Goal: Task Accomplishment & Management: Manage account settings

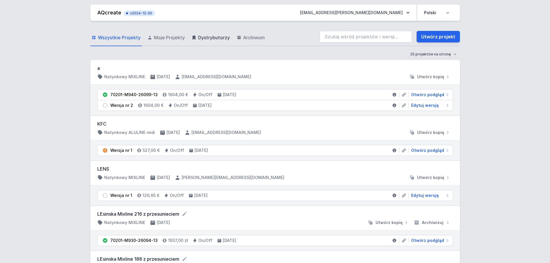
click at [201, 35] on span "Dystrybutorzy" at bounding box center [214, 37] width 32 height 7
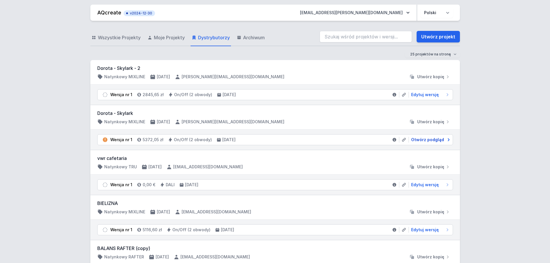
click at [425, 139] on span "Otwórz podgląd" at bounding box center [427, 140] width 33 height 6
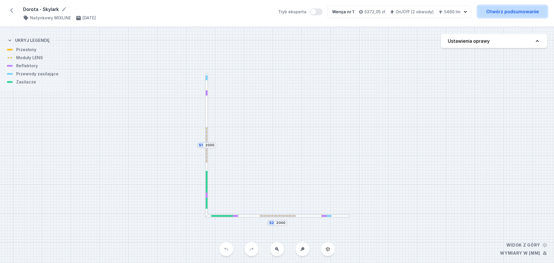
click at [503, 11] on link "Otwórz podsumowanie" at bounding box center [512, 12] width 69 height 12
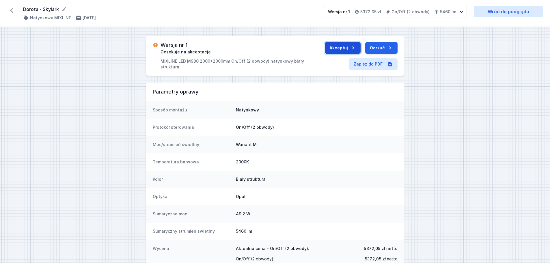
click at [347, 47] on button "Akceptuj" at bounding box center [343, 48] width 36 height 12
click at [364, 48] on button "Wyślij do ERP" at bounding box center [375, 48] width 44 height 12
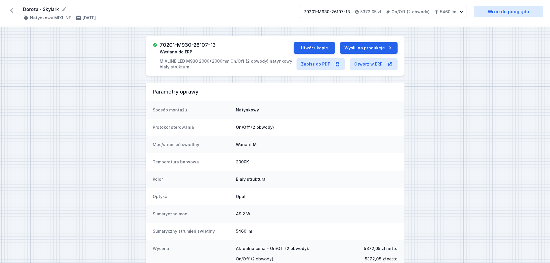
click at [14, 10] on icon at bounding box center [11, 10] width 9 height 9
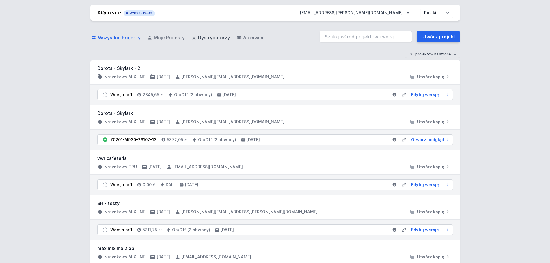
click at [204, 38] on span "Dystrybutorzy" at bounding box center [214, 37] width 32 height 7
click at [422, 96] on span "Edytuj wersję" at bounding box center [425, 95] width 28 height 6
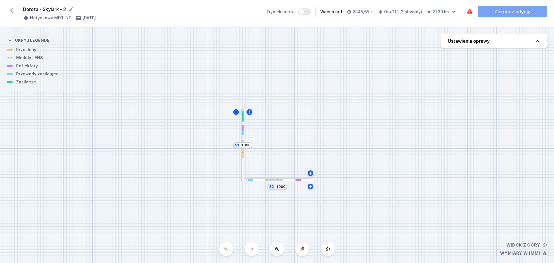
click at [290, 181] on div at bounding box center [277, 179] width 72 height 3
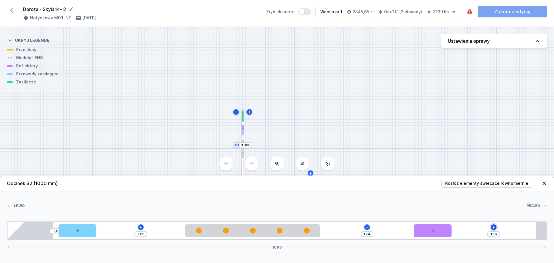
click at [494, 229] on icon at bounding box center [493, 227] width 5 height 5
click at [419, 130] on div "S2 1000 S1 1000" at bounding box center [277, 145] width 554 height 236
click at [544, 182] on icon at bounding box center [544, 183] width 6 height 6
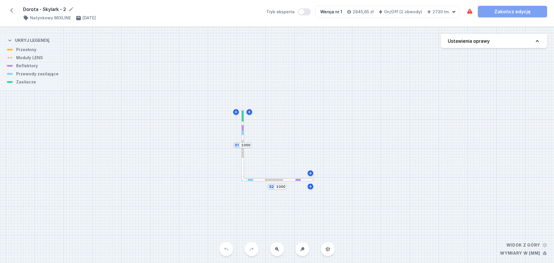
click at [243, 119] on div at bounding box center [243, 116] width 2 height 11
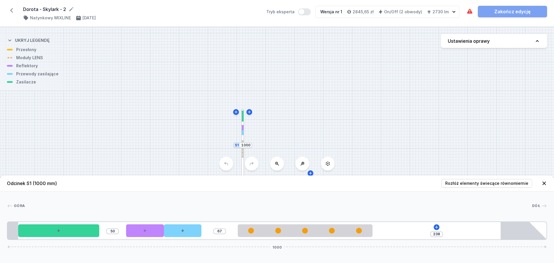
click at [272, 182] on header "Odcinek S1 (1000 mm) Rozłóż elementy świecące równomiernie" at bounding box center [277, 183] width 554 height 16
click at [544, 181] on icon at bounding box center [544, 183] width 6 height 6
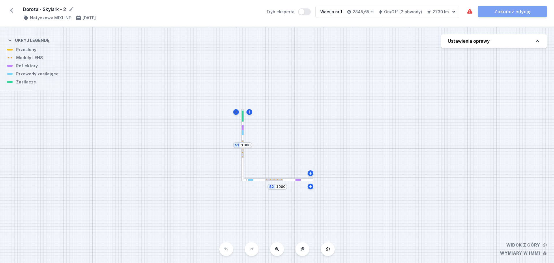
click at [309, 180] on div at bounding box center [277, 179] width 72 height 3
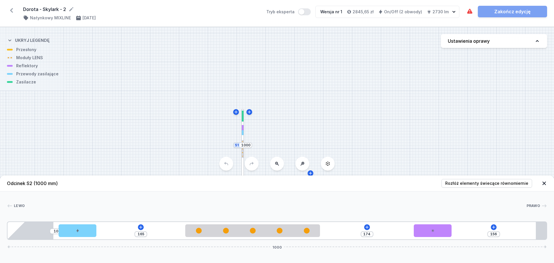
click at [544, 184] on icon at bounding box center [544, 183] width 3 height 3
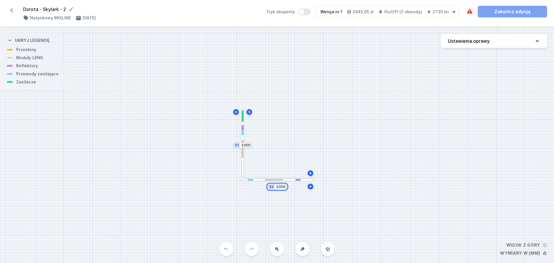
click at [280, 187] on input "1000" at bounding box center [280, 186] width 9 height 5
click at [280, 187] on input "100" at bounding box center [280, 186] width 9 height 5
type input "1200"
click at [342, 210] on div "S2 1200 S1 1000" at bounding box center [277, 145] width 554 height 236
click at [303, 181] on div at bounding box center [270, 179] width 87 height 3
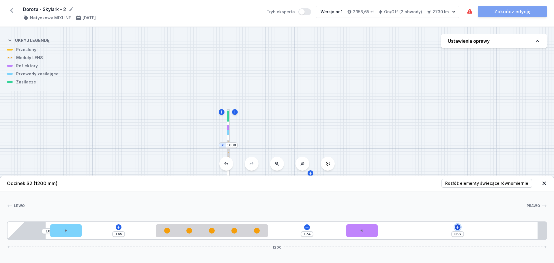
click at [459, 228] on icon at bounding box center [457, 227] width 5 height 5
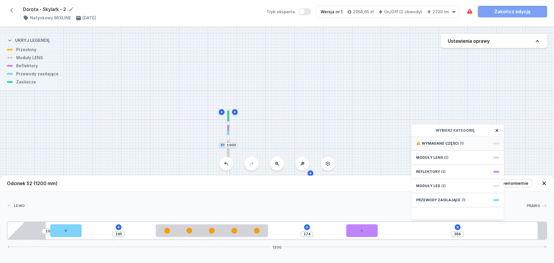
click at [476, 146] on div "Wymagane części (1)" at bounding box center [458, 143] width 92 height 14
click at [461, 145] on span "ON/OFF Driver - up to 32W" at bounding box center [457, 143] width 83 height 6
type input "55"
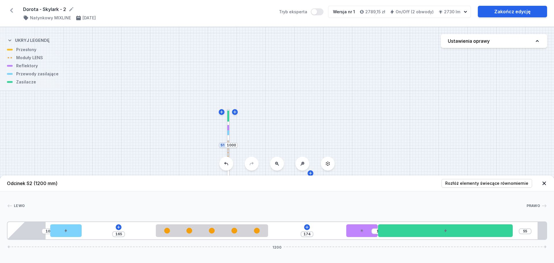
click at [544, 184] on icon at bounding box center [544, 183] width 6 height 6
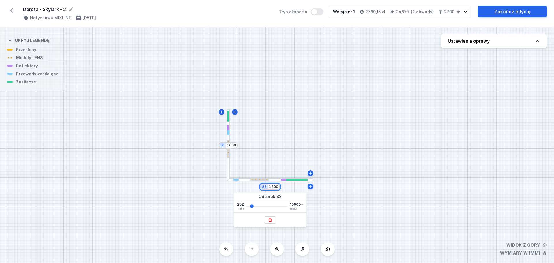
click at [275, 186] on input "1200" at bounding box center [273, 186] width 9 height 5
type input "1150"
click at [373, 164] on div "S2 1150 S1 1000" at bounding box center [277, 145] width 554 height 236
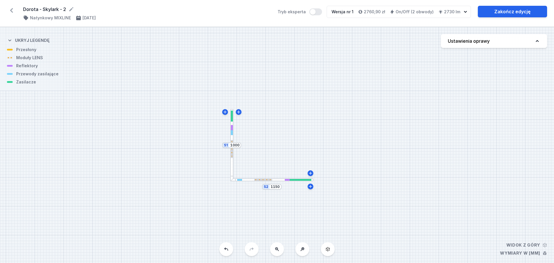
click at [232, 119] on div at bounding box center [232, 116] width 2 height 11
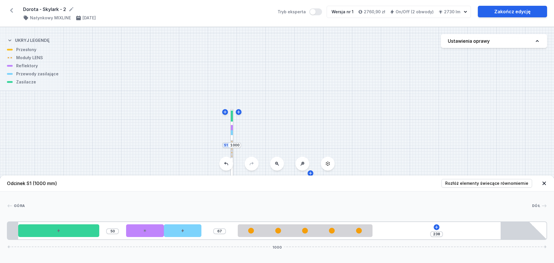
click at [546, 182] on icon at bounding box center [544, 183] width 3 height 3
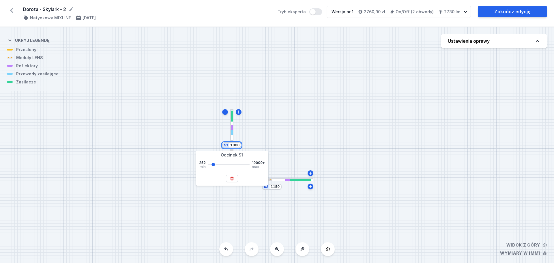
click at [237, 143] on input "1000" at bounding box center [234, 145] width 9 height 5
type input "1150"
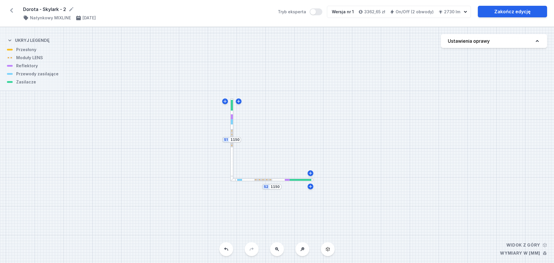
click at [282, 119] on div "S2 1150 S1 1150" at bounding box center [277, 145] width 554 height 236
click at [265, 179] on div at bounding box center [263, 180] width 18 height 2
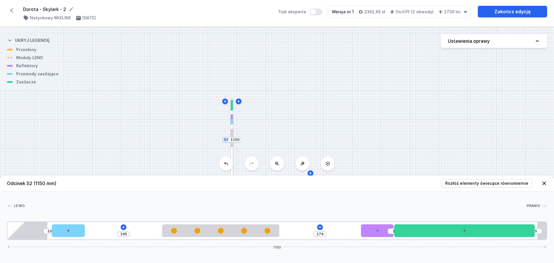
click at [232, 152] on div at bounding box center [231, 139] width 3 height 83
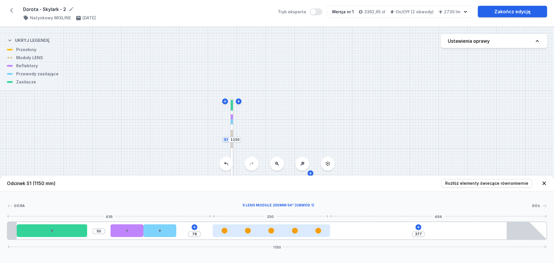
type input "376"
type input "79"
type input "375"
type input "80"
type input "374"
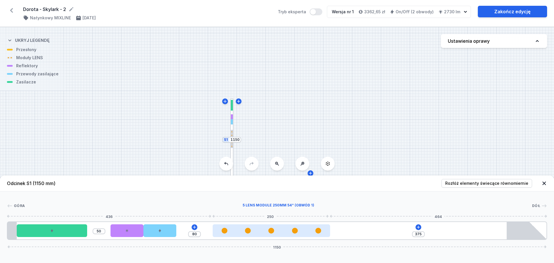
type input "81"
type input "372"
type input "83"
type input "371"
type input "84"
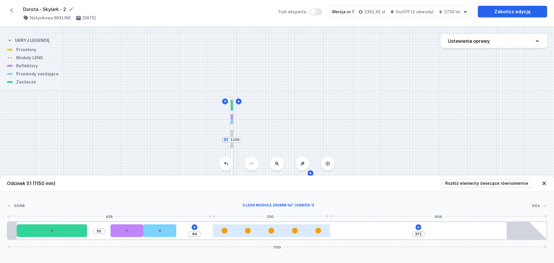
type input "369"
type input "86"
type input "368"
type input "87"
type input "366"
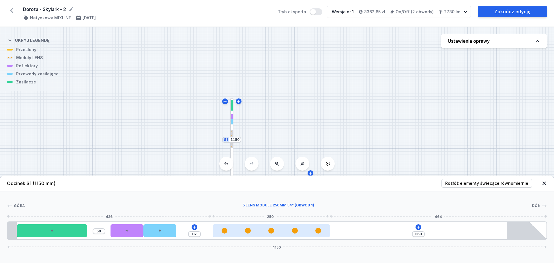
type input "89"
type input "365"
type input "90"
type input "364"
type input "91"
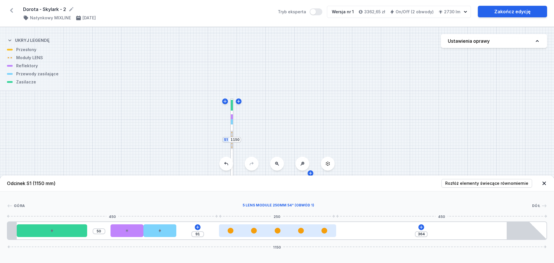
type input "362"
type input "93"
type input "358"
type input "97"
type input "355"
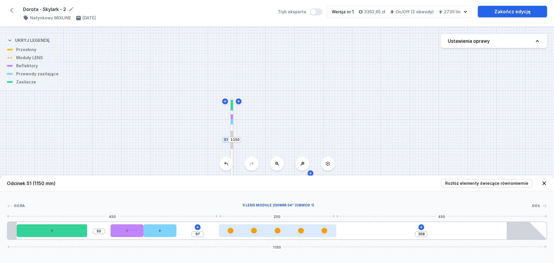
type input "100"
type input "354"
type input "101"
type input "351"
type input "104"
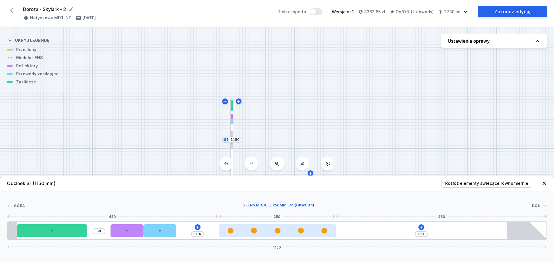
type input "349"
type input "106"
type input "348"
type input "107"
type input "345"
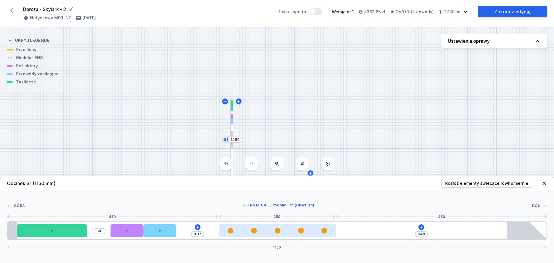
type input "110"
type input "344"
type input "111"
type input "342"
type input "113"
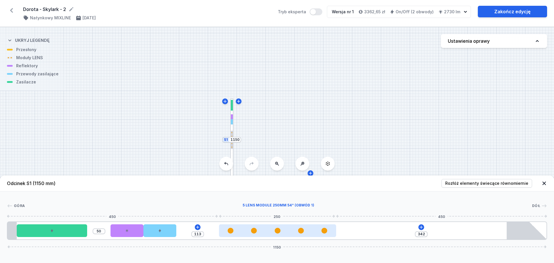
type input "341"
type input "114"
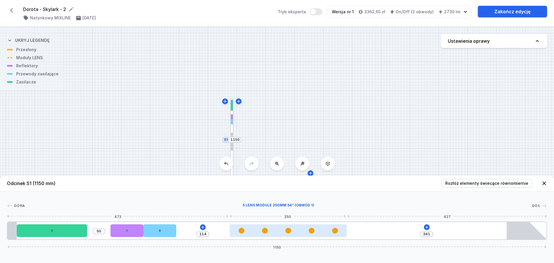
type input "340"
type input "115"
type input "339"
type input "116"
type input "338"
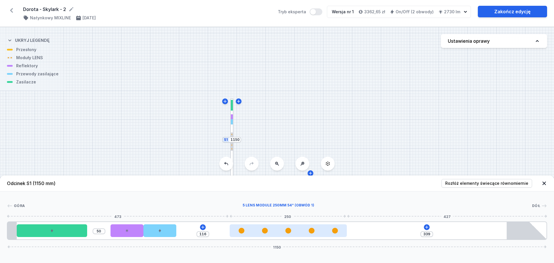
type input "117"
type input "337"
type input "118"
type input "335"
type input "120"
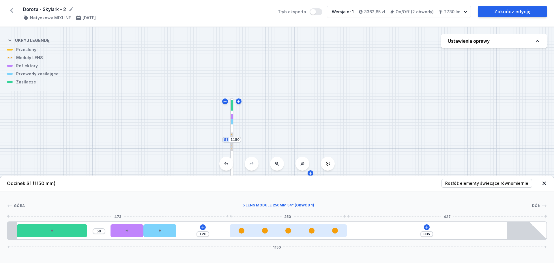
type input "334"
type input "121"
type input "333"
type input "122"
type input "330"
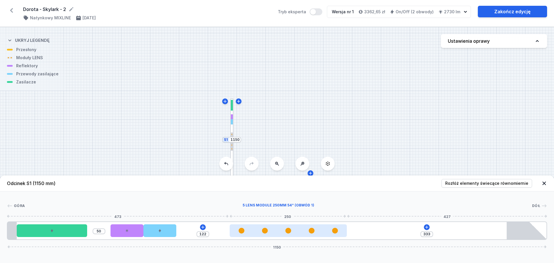
type input "125"
type input "329"
type input "126"
type input "327"
type input "128"
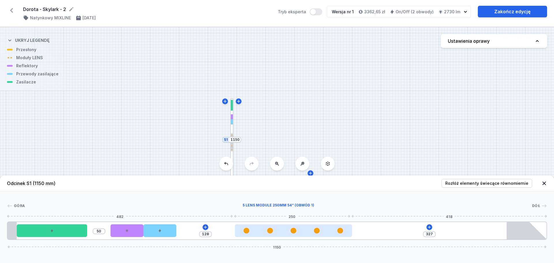
type input "324"
type input "131"
type input "323"
type input "132"
type input "322"
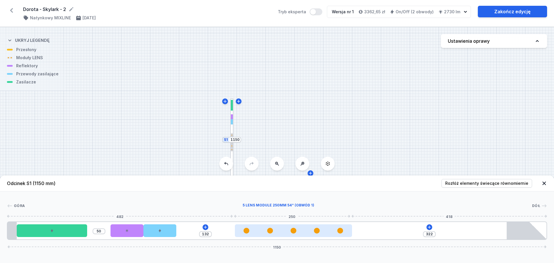
type input "133"
type input "320"
type input "135"
type input "319"
type input "136"
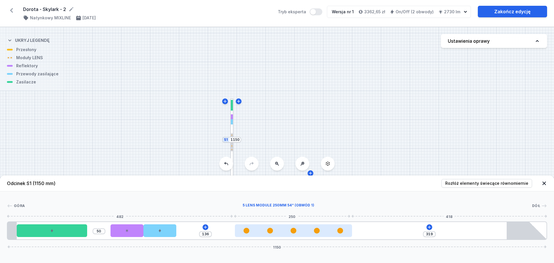
type input "317"
type input "138"
type input "316"
type input "139"
type input "314"
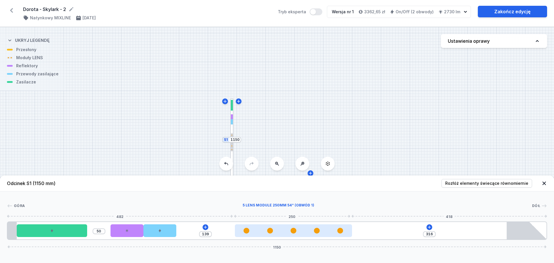
type input "141"
type input "311"
type input "144"
type input "308"
type input "147"
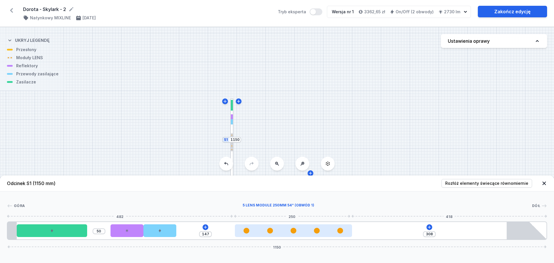
type input "306"
type input "149"
type input "303"
type input "152"
type input "302"
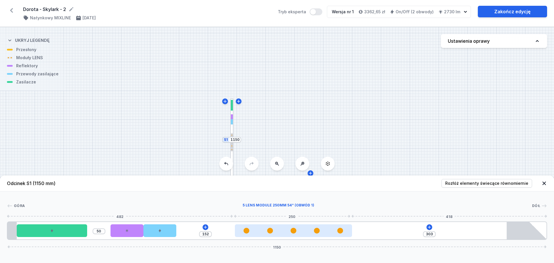
type input "153"
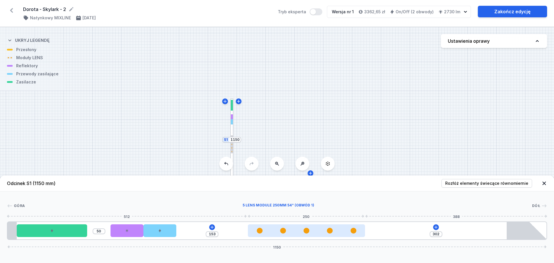
type input "301"
type input "154"
type input "299"
type input "156"
type input "298"
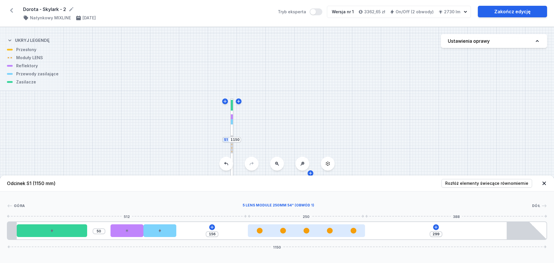
type input "157"
type input "297"
type input "158"
type input "296"
type input "159"
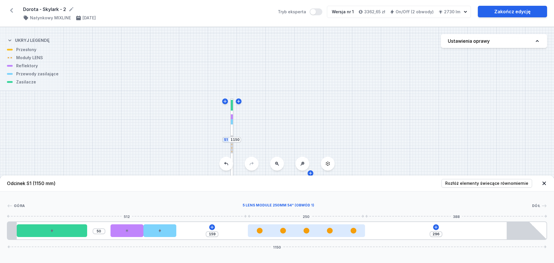
type input "295"
type input "160"
type input "294"
type input "161"
type input "293"
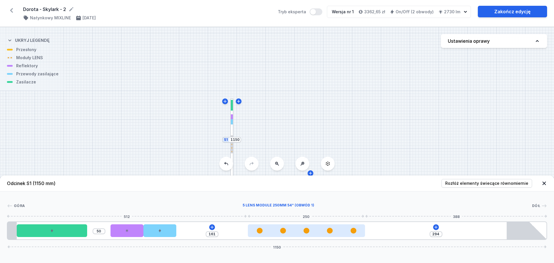
type input "162"
type input "292"
type input "163"
type input "291"
type input "164"
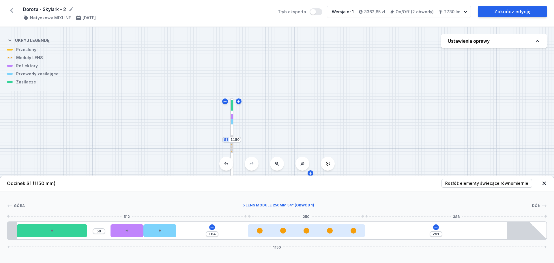
type input "290"
type input "165"
type input "289"
type input "166"
type input "288"
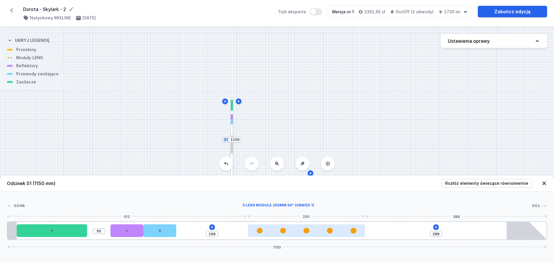
type input "167"
type input "286"
type input "169"
type input "284"
type input "171"
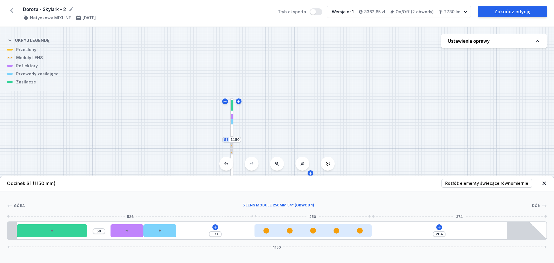
type input "283"
type input "172"
type input "281"
type input "174"
type input "280"
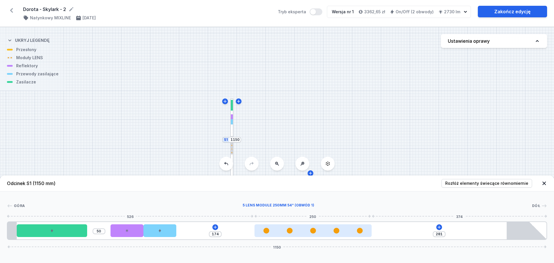
type input "175"
type input "279"
type input "176"
type input "278"
type input "177"
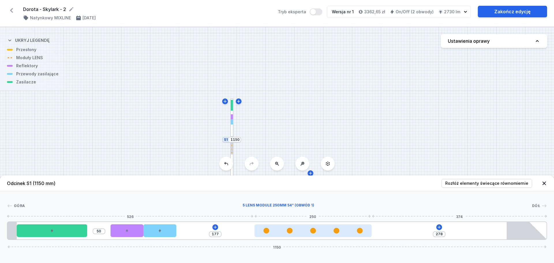
type input "277"
type input "178"
type input "276"
type input "179"
type input "275"
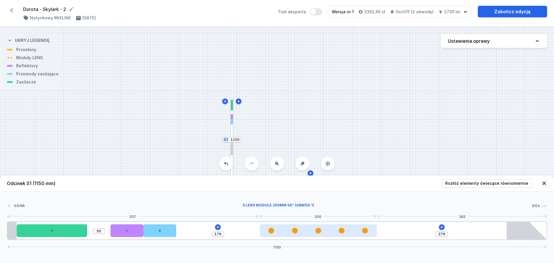
type input "180"
type input "274"
type input "181"
type input "273"
type input "182"
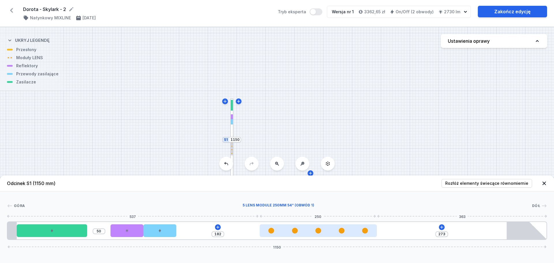
type input "272"
type input "183"
type input "271"
type input "184"
type input "270"
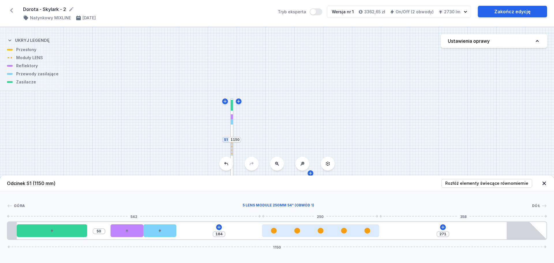
type input "185"
type input "269"
type input "186"
type input "267"
type input "188"
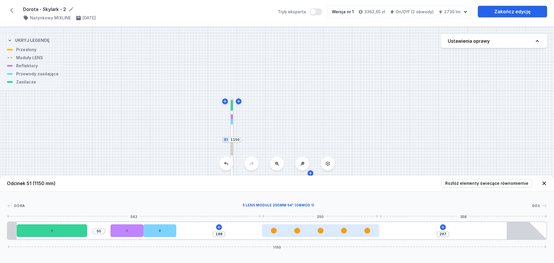
type input "265"
type input "190"
type input "264"
type input "191"
type input "263"
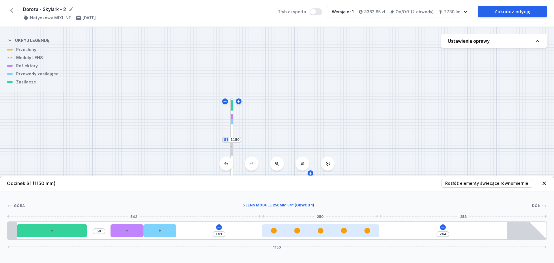
type input "192"
type input "262"
type input "193"
type input "261"
type input "194"
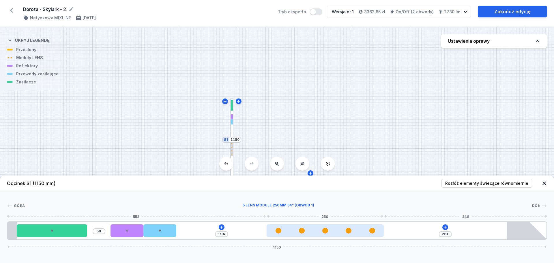
type input "260"
type input "195"
type input "259"
type input "196"
type input "258"
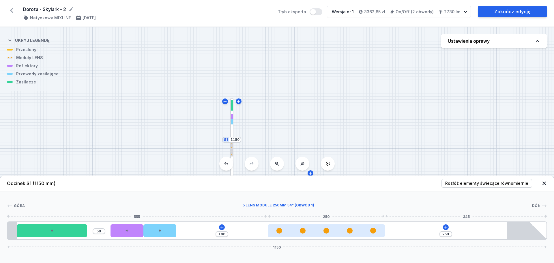
type input "197"
type input "257"
type input "198"
type input "256"
type input "199"
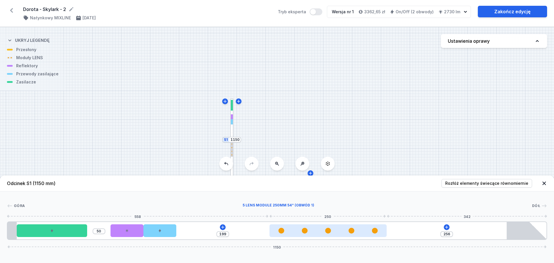
type input "255"
type input "200"
type input "254"
type input "201"
type input "253"
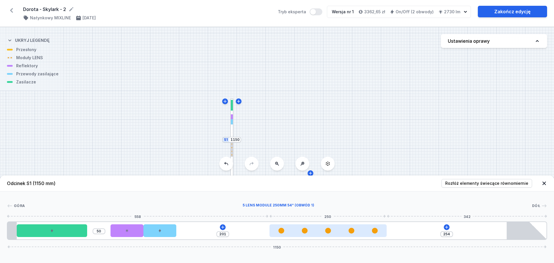
type input "202"
type input "252"
type input "203"
type input "251"
type input "204"
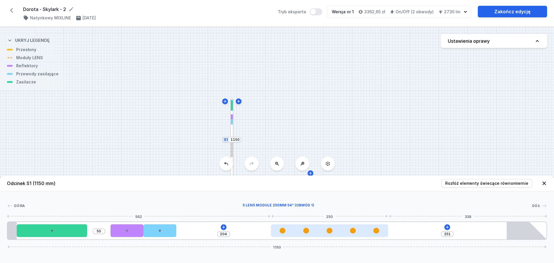
type input "250"
type input "205"
type input "249"
type input "206"
type input "248"
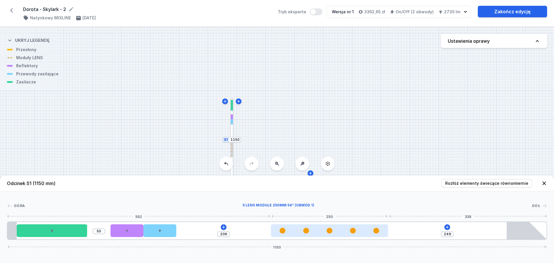
type input "207"
type input "247"
type input "208"
type input "246"
type input "209"
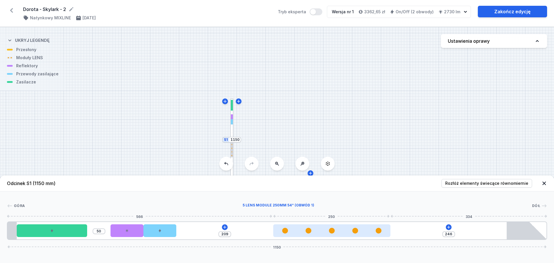
type input "245"
type input "210"
type input "244"
type input "211"
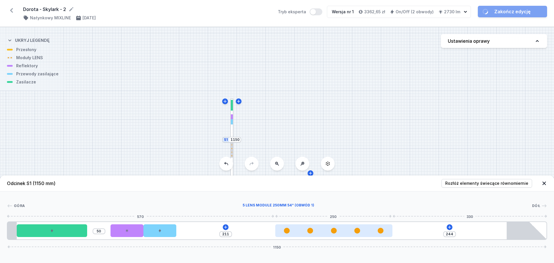
drag, startPoint x: 234, startPoint y: 230, endPoint x: 304, endPoint y: 230, distance: 70.7
click at [304, 230] on div at bounding box center [333, 231] width 117 height 6
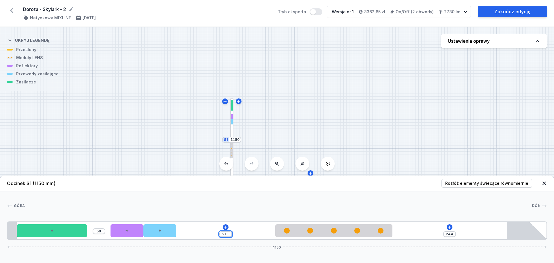
click at [229, 234] on input "211" at bounding box center [225, 234] width 9 height 5
type input "245"
type input "210"
click at [299, 203] on div at bounding box center [278, 206] width 507 height 6
click at [544, 185] on icon at bounding box center [544, 183] width 6 height 6
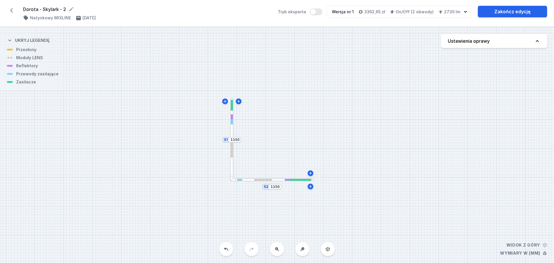
click at [279, 180] on div at bounding box center [271, 179] width 83 height 3
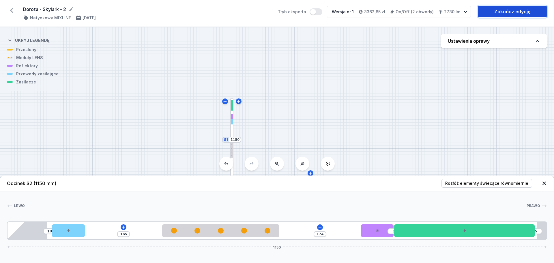
click at [525, 6] on link "Zakończ edycję" at bounding box center [512, 12] width 69 height 12
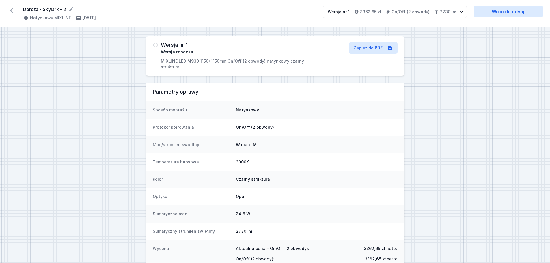
click at [14, 10] on icon at bounding box center [11, 10] width 9 height 9
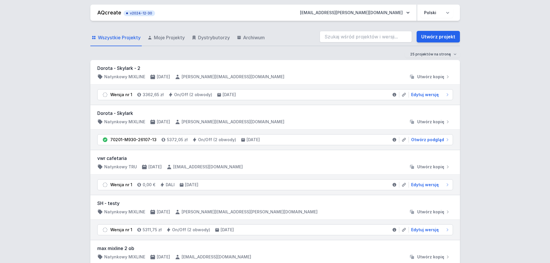
click at [274, 53] on div "25 projektów na stronę 50 projektów na stronę 100 projektów na stronę" at bounding box center [274, 54] width 369 height 7
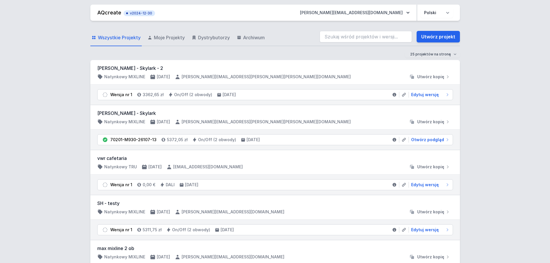
click at [425, 139] on span "Otwórz podgląd" at bounding box center [427, 140] width 33 height 6
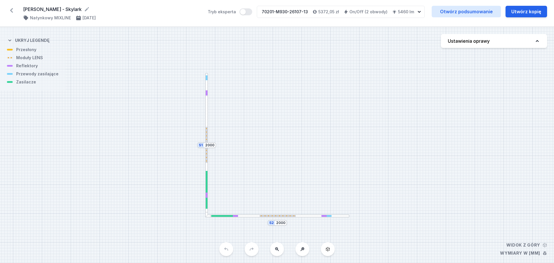
click at [10, 12] on icon at bounding box center [11, 10] width 9 height 9
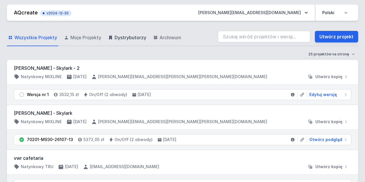
click at [125, 36] on span "Dystrybutorzy" at bounding box center [131, 37] width 32 height 7
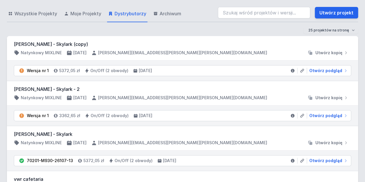
scroll to position [24, 0]
click at [316, 68] on span "Otwórz podgląd" at bounding box center [325, 71] width 33 height 6
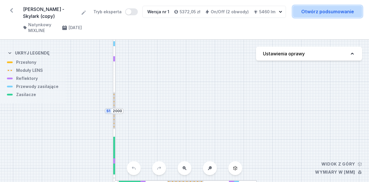
click at [321, 13] on link "Otwórz podsumowanie" at bounding box center [327, 12] width 69 height 12
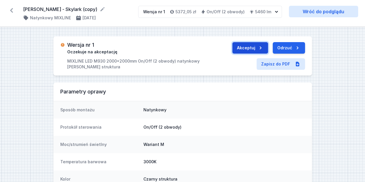
click at [256, 49] on button "Akceptuj" at bounding box center [250, 48] width 36 height 12
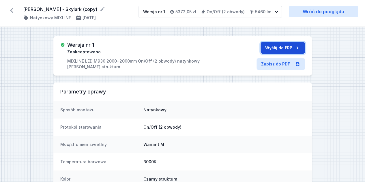
click at [276, 48] on button "Wyślij do ERP" at bounding box center [283, 48] width 44 height 12
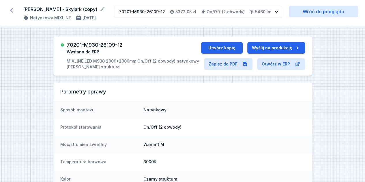
click at [14, 10] on icon at bounding box center [11, 10] width 9 height 9
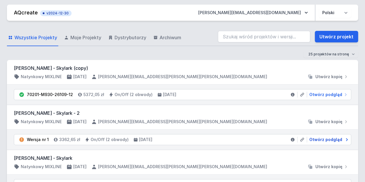
click at [321, 138] on span "Otwórz podgląd" at bounding box center [325, 140] width 33 height 6
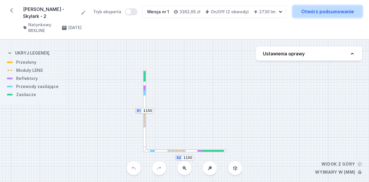
click at [324, 15] on link "Otwórz podsumowanie" at bounding box center [327, 12] width 69 height 12
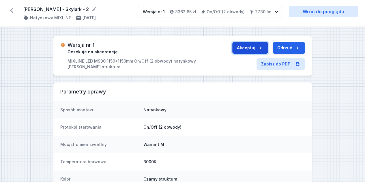
click at [251, 49] on button "Akceptuj" at bounding box center [250, 48] width 36 height 12
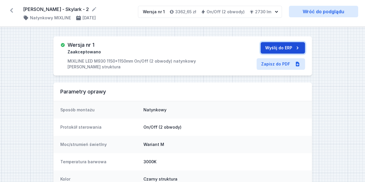
click at [272, 44] on button "Wyślij do ERP" at bounding box center [283, 48] width 44 height 12
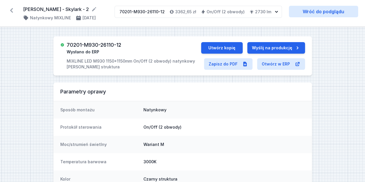
click at [12, 11] on icon at bounding box center [11, 10] width 3 height 5
